Goal: Task Accomplishment & Management: Complete application form

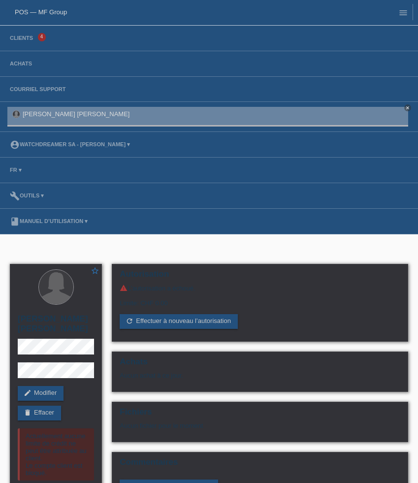
click at [33, 34] on li "Clients 4" at bounding box center [209, 39] width 418 height 26
click at [21, 40] on link "Clients" at bounding box center [21, 38] width 33 height 6
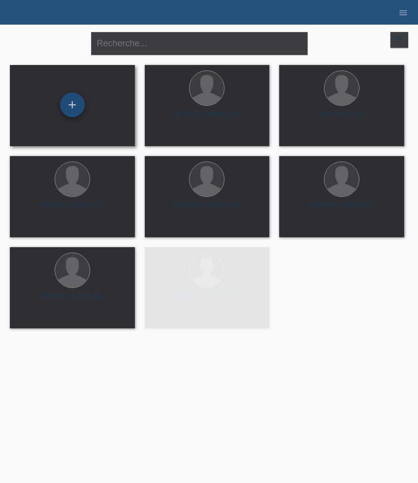
click at [73, 100] on div "+" at bounding box center [72, 105] width 25 height 25
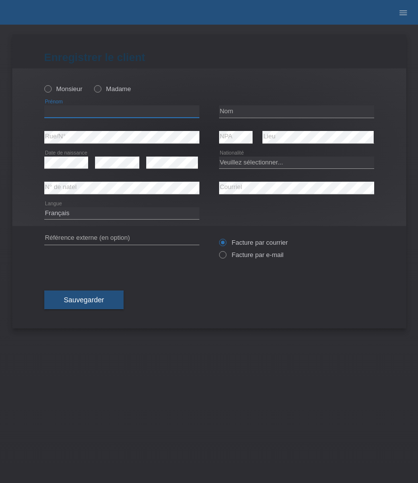
click at [81, 107] on input "text" at bounding box center [121, 111] width 155 height 12
paste input "[PERSON_NAME]"
type input "[PERSON_NAME]"
click at [66, 93] on label "Monsieur" at bounding box center [63, 88] width 38 height 7
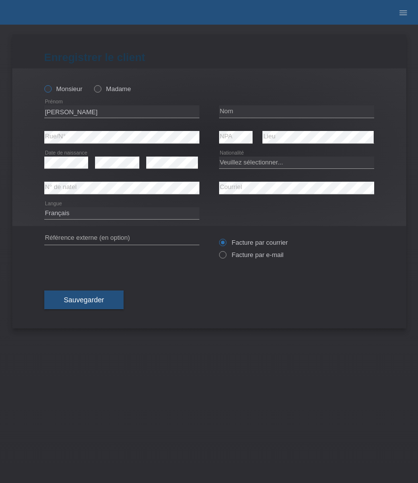
click at [51, 92] on input "Monsieur" at bounding box center [47, 88] width 6 height 6
radio input "true"
click at [247, 107] on input "text" at bounding box center [296, 111] width 155 height 12
paste input "[PERSON_NAME]"
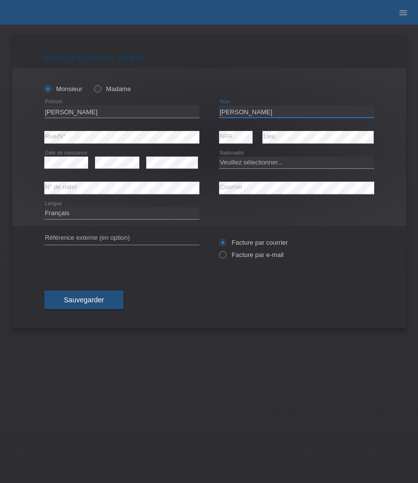
type input "[PERSON_NAME]"
click at [237, 162] on select "Veuillez sélectionner... Suisse Allemagne Autriche Liechtenstein ------------ A…" at bounding box center [296, 163] width 155 height 12
select select "IT"
click at [219, 157] on select "Veuillez sélectionner... Suisse Allemagne Autriche Liechtenstein ------------ A…" at bounding box center [296, 163] width 155 height 12
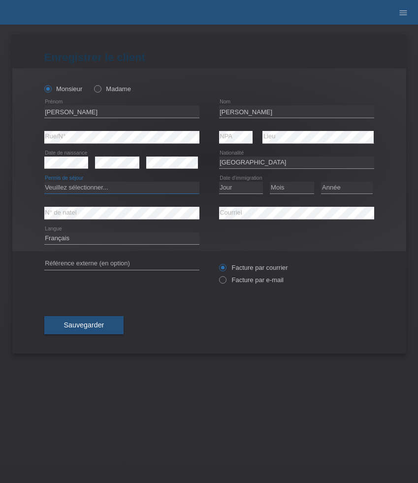
click at [166, 188] on select "Veuillez sélectionner... C B B - Statut de réfugié Autre" at bounding box center [121, 188] width 155 height 12
select select "C"
click at [44, 182] on select "Veuillez sélectionner... C B B - Statut de réfugié Autre" at bounding box center [121, 188] width 155 height 12
click at [235, 190] on select "Jour 01 02 03 04 05 06 07 08 09 10 11" at bounding box center [241, 188] width 44 height 12
select select "08"
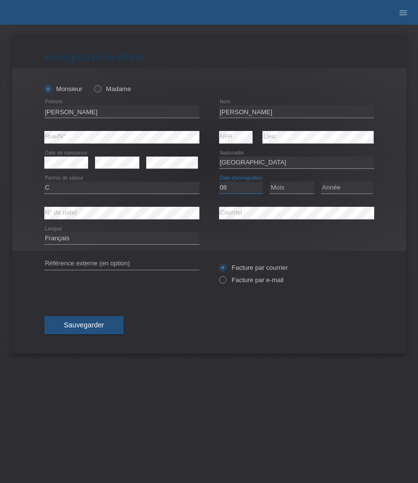
click at [219, 182] on select "Jour 01 02 03 04 05 06 07 08 09 10 11" at bounding box center [241, 188] width 44 height 12
click at [299, 185] on select "Mois 01 02 03 04 05 06 07 08 09 10 11" at bounding box center [292, 188] width 44 height 12
select select "06"
click at [270, 182] on select "Mois 01 02 03 04 05 06 07 08 09 10 11" at bounding box center [292, 188] width 44 height 12
click at [340, 185] on select "Année 2025 2024 2023 2022 2021 2020 2019 2018 2017 2016 2015 2014 2013 2012 201…" at bounding box center [347, 188] width 52 height 12
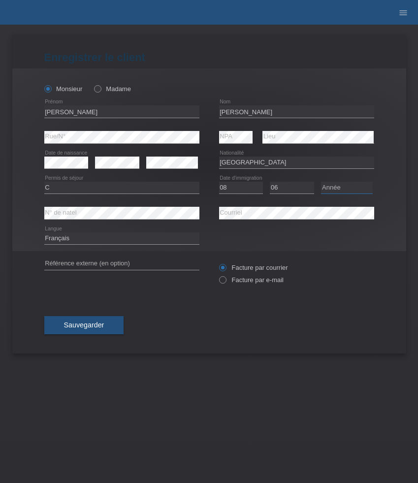
select select "1994"
click at [321, 182] on select "Année 2025 2024 2023 2022 2021 2020 2019 2018 2017 2016 2015 2014 2013 2012 201…" at bounding box center [347, 188] width 52 height 12
click at [161, 240] on select "Deutsch Français Italiano English" at bounding box center [121, 238] width 155 height 12
select select "de"
click at [44, 233] on select "Deutsch Français Italiano English" at bounding box center [121, 238] width 155 height 12
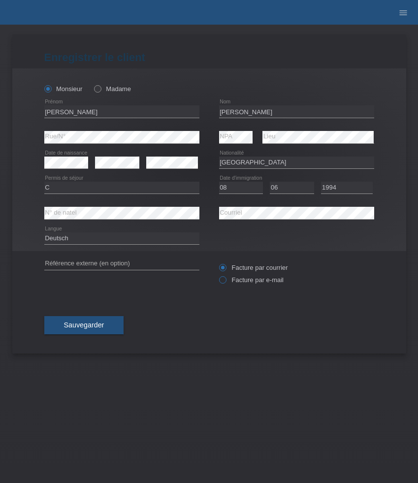
click at [245, 284] on label "Facture par e-mail" at bounding box center [251, 279] width 65 height 7
click at [226, 284] on input "Facture par e-mail" at bounding box center [222, 282] width 6 height 12
radio input "true"
click at [97, 323] on span "Sauvegarder" at bounding box center [84, 325] width 40 height 8
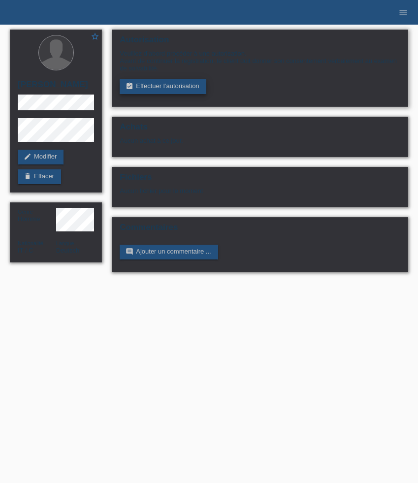
click at [152, 89] on link "assignment_turned_in Effectuer l’autorisation" at bounding box center [163, 86] width 86 height 15
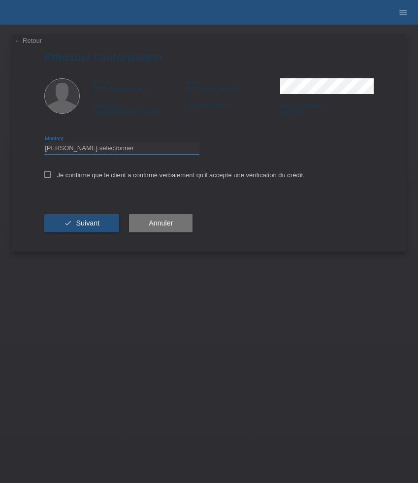
click at [151, 149] on select "Veuillez sélectionner CHF 1.00 - CHF 499.00 CHF 500.00 - CHF 1'999.00 CHF 2'000…" at bounding box center [121, 148] width 155 height 12
select select "3"
click at [44, 144] on select "Veuillez sélectionner CHF 1.00 - CHF 499.00 CHF 500.00 - CHF 1'999.00 CHF 2'000…" at bounding box center [121, 148] width 155 height 12
click at [84, 231] on button "check Suivant" at bounding box center [81, 223] width 75 height 19
click at [89, 177] on label "Je confirme que le client a confirmé verbalement qu'il accepte une vérification…" at bounding box center [174, 174] width 261 height 7
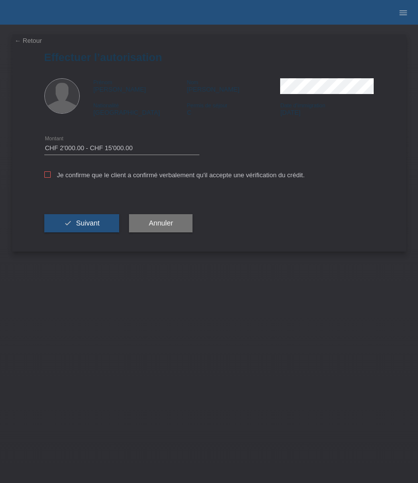
click at [51, 177] on input "Je confirme que le client a confirmé verbalement qu'il accepte une vérification…" at bounding box center [47, 174] width 6 height 6
checkbox input "true"
click at [89, 224] on span "Suivant" at bounding box center [88, 223] width 24 height 8
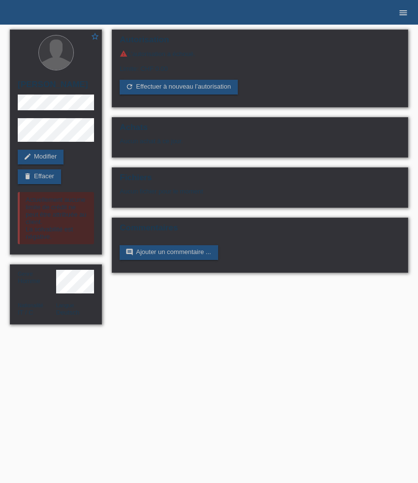
click at [402, 13] on icon "menu" at bounding box center [403, 13] width 10 height 10
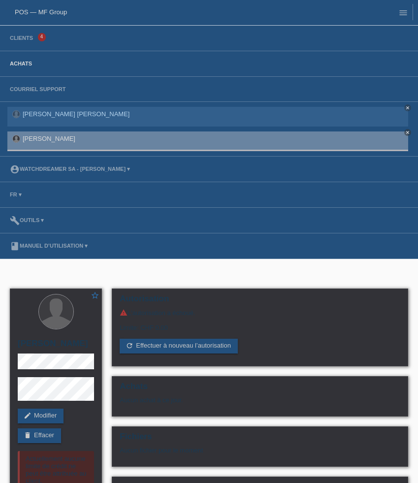
click at [21, 63] on link "Achats" at bounding box center [21, 64] width 32 height 6
